Goal: Task Accomplishment & Management: Manage account settings

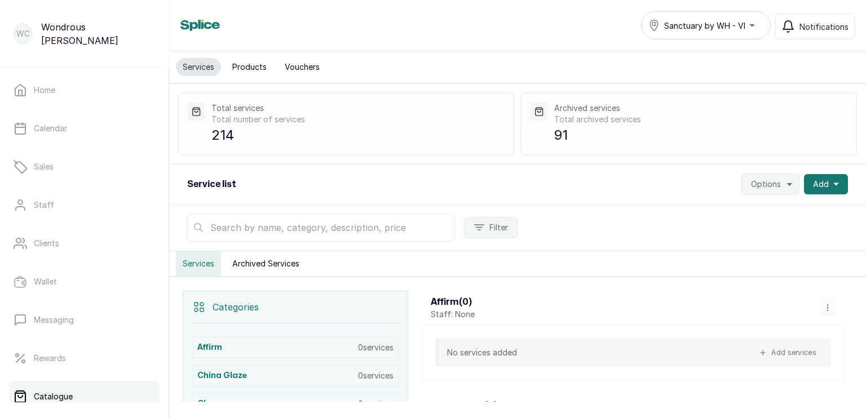
click at [256, 70] on button "Products" at bounding box center [250, 67] width 48 height 18
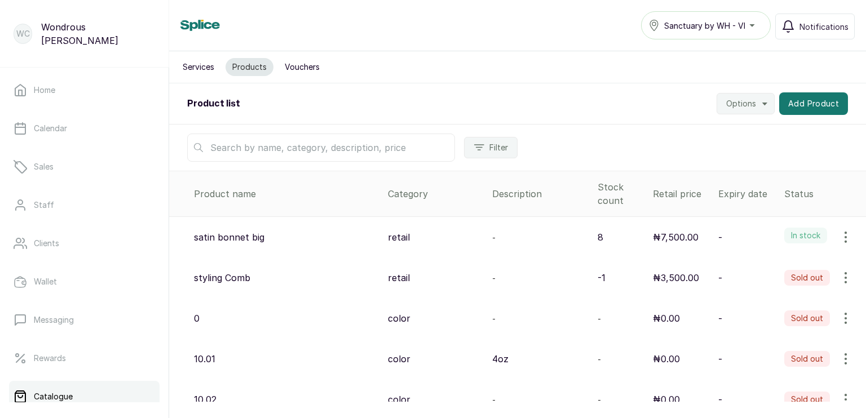
click at [278, 142] on input "text" at bounding box center [321, 148] width 268 height 28
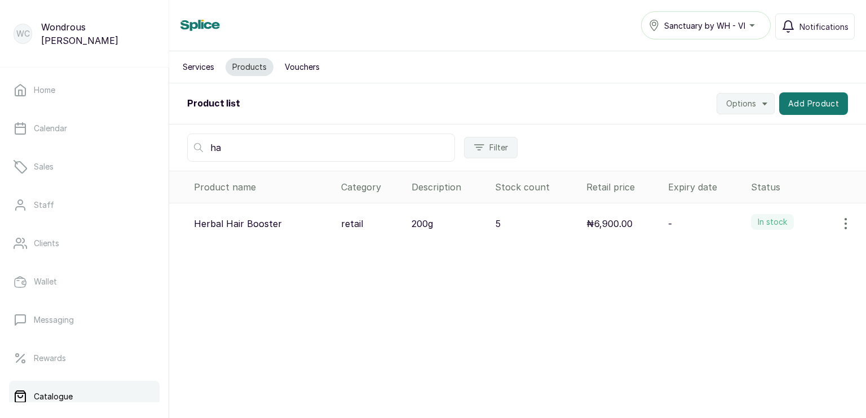
type input "h"
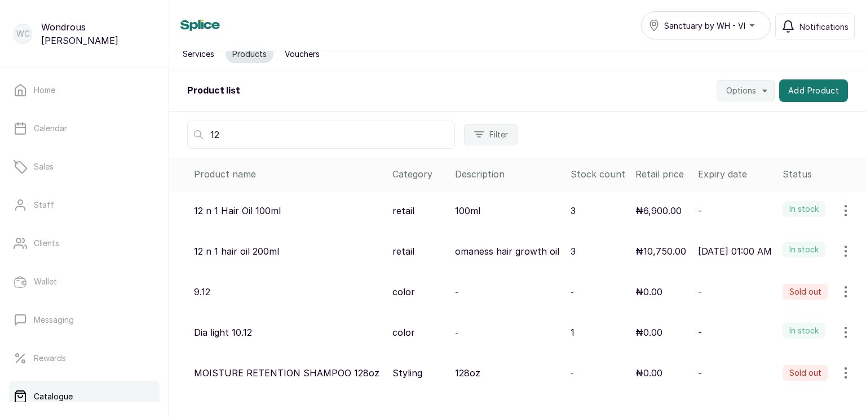
scroll to position [15, 0]
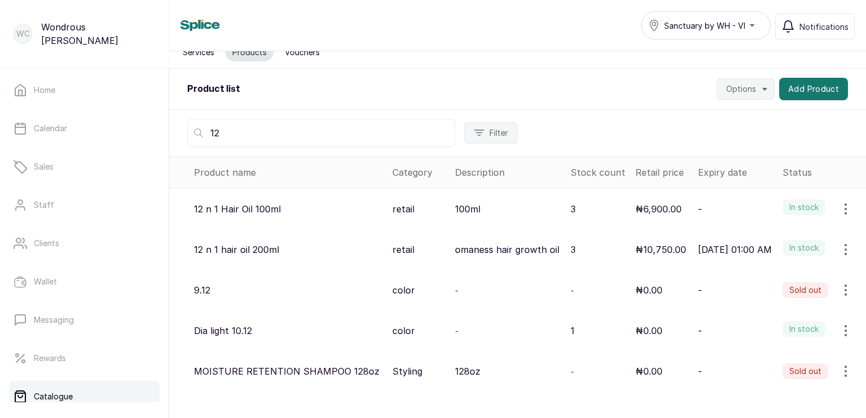
type input "12"
click at [845, 255] on icon "button" at bounding box center [845, 250] width 1 height 10
click at [762, 311] on span "Edit" at bounding box center [770, 304] width 16 height 14
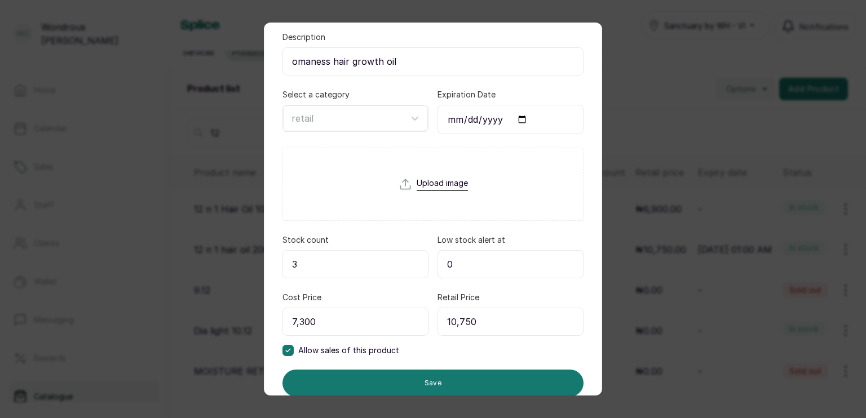
scroll to position [124, 0]
click at [361, 319] on input "7,300" at bounding box center [355, 321] width 146 height 28
type input "7,400"
click at [485, 323] on input "10,750" at bounding box center [511, 321] width 146 height 28
type input "1"
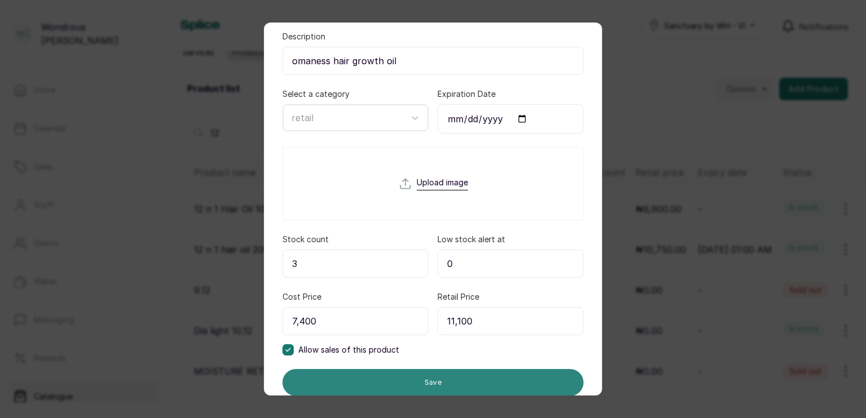
type input "11,100"
click at [483, 387] on button "Save" at bounding box center [432, 382] width 301 height 27
